Goal: Transaction & Acquisition: Download file/media

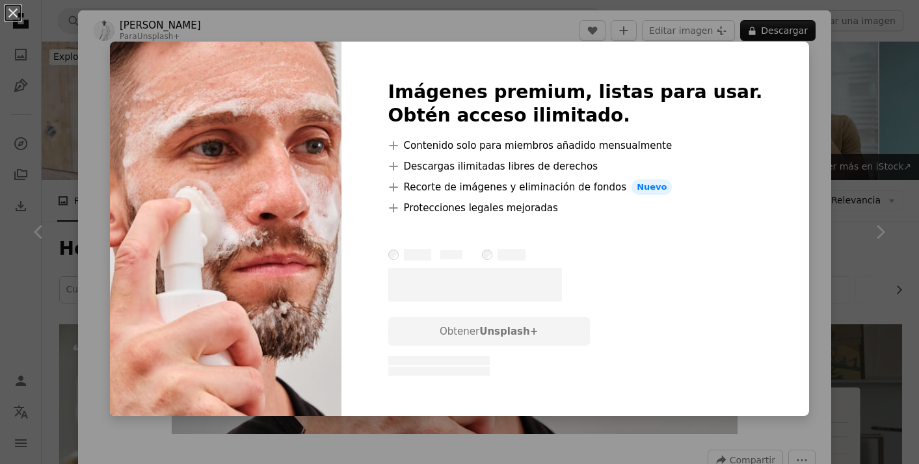
scroll to position [609, 0]
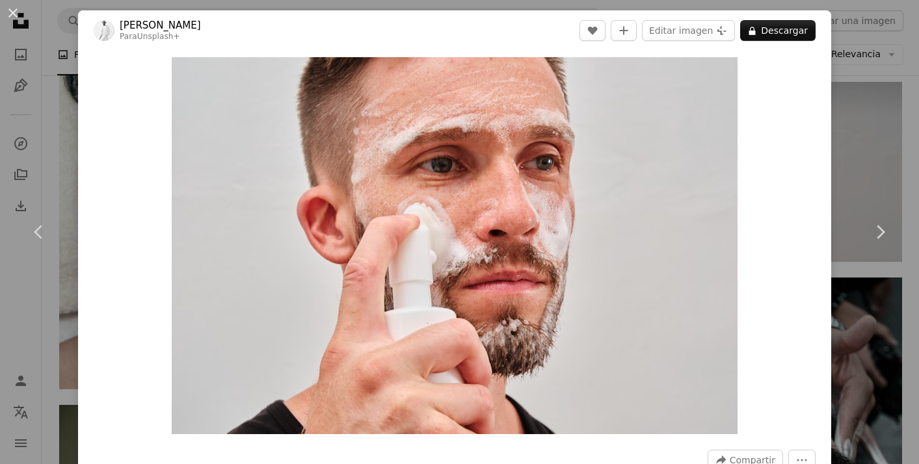
click at [64, 104] on div "An X shape Chevron left Chevron right [PERSON_NAME] Para Unsplash+ A heart A pl…" at bounding box center [459, 232] width 919 height 464
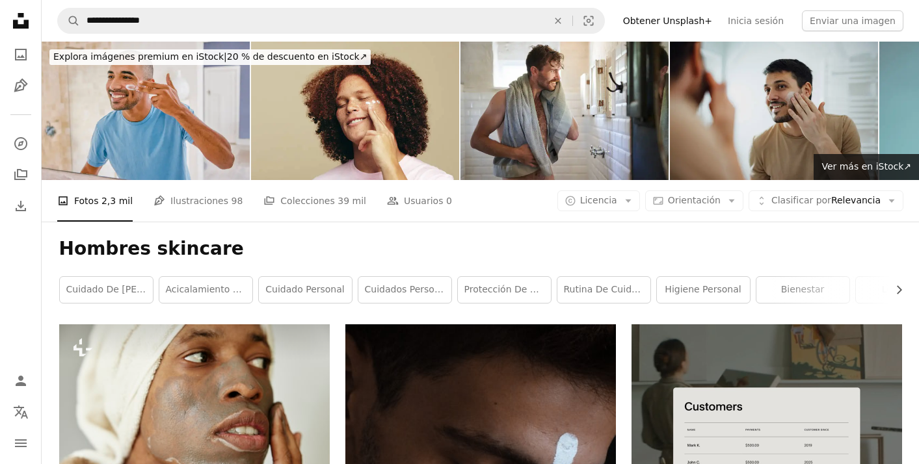
click at [774, 109] on img at bounding box center [774, 111] width 208 height 139
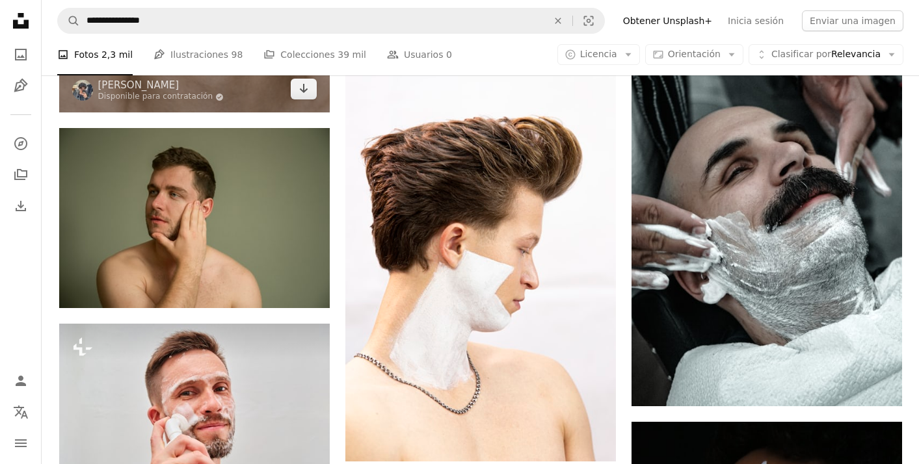
scroll to position [883, 0]
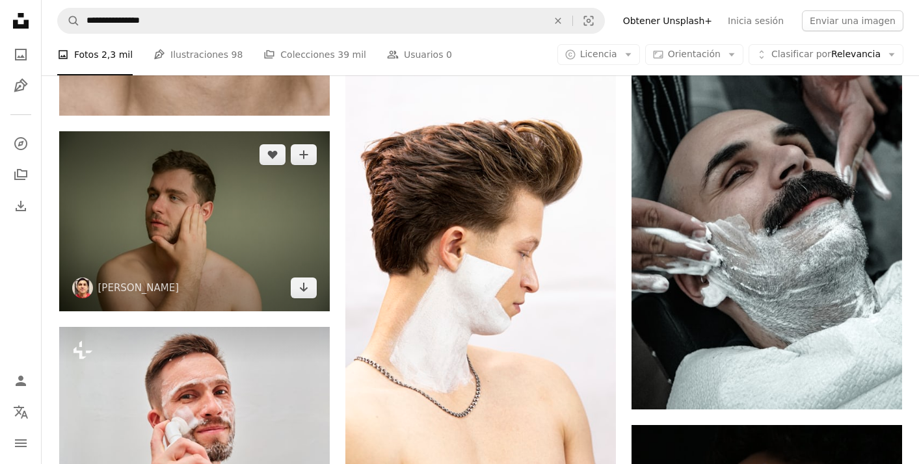
click at [177, 220] on img at bounding box center [194, 221] width 271 height 180
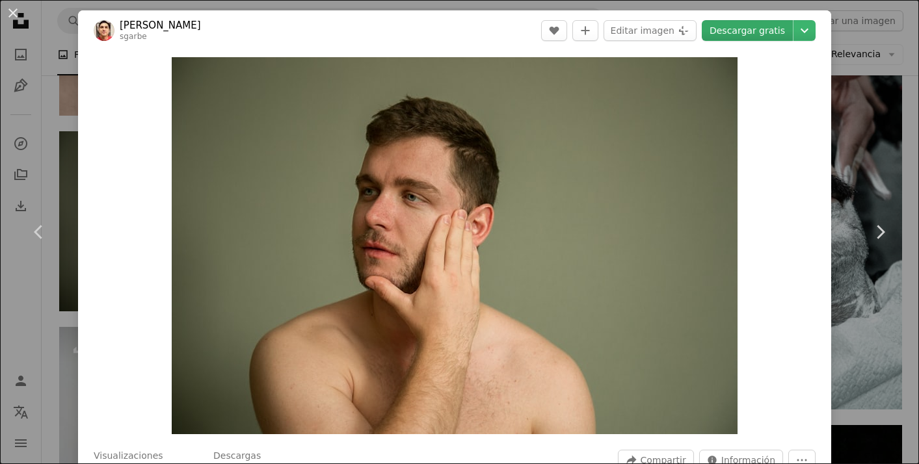
click at [769, 31] on link "Descargar gratis" at bounding box center [747, 30] width 91 height 21
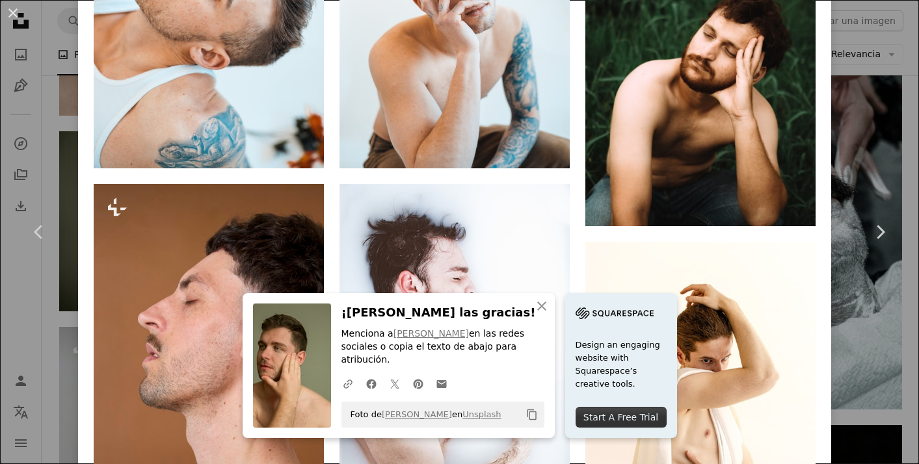
scroll to position [1030, 0]
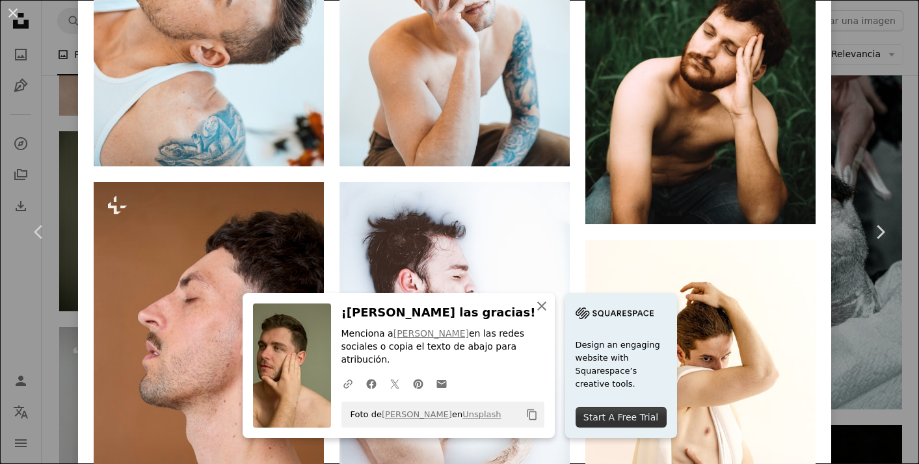
click at [542, 308] on icon "An X shape" at bounding box center [542, 307] width 16 height 16
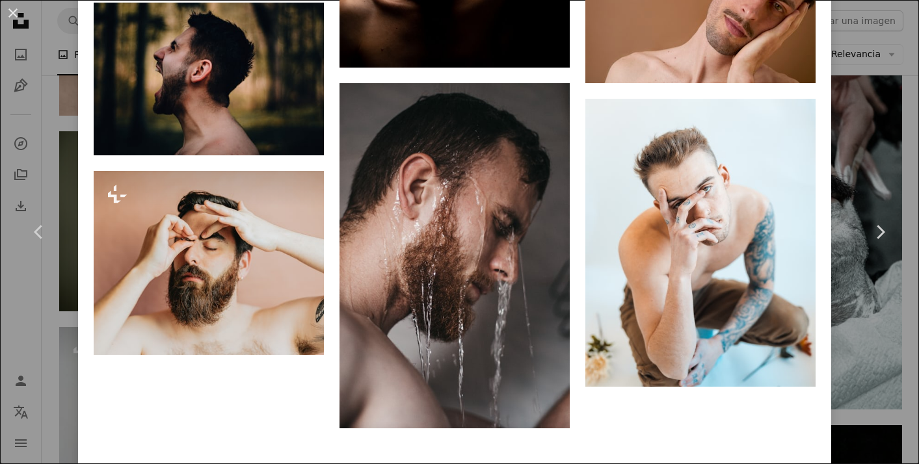
scroll to position [2477, 0]
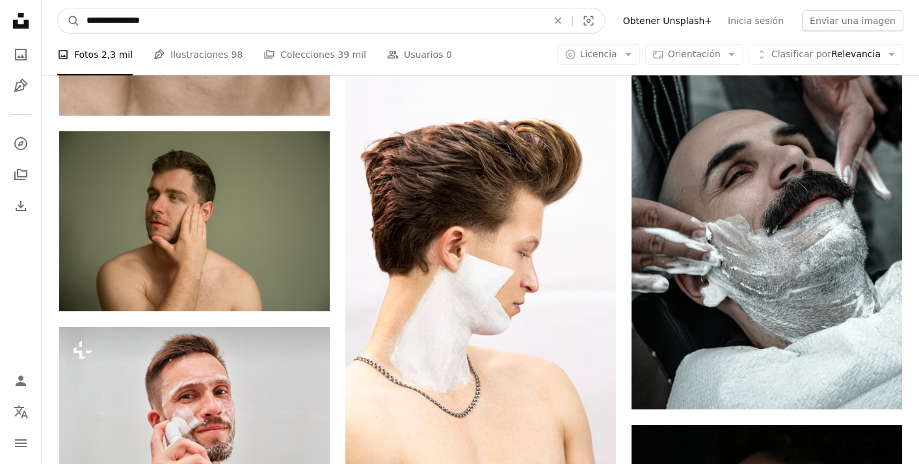
drag, startPoint x: 191, startPoint y: 21, endPoint x: 119, endPoint y: 20, distance: 71.6
click at [118, 20] on input "**********" at bounding box center [312, 20] width 464 height 25
type input "**********"
click at [69, 21] on button "A magnifying glass" at bounding box center [69, 20] width 22 height 25
